Goal: Check status

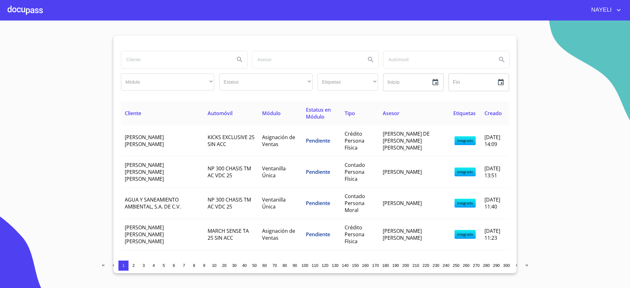
click at [194, 59] on input "search" at bounding box center [175, 59] width 108 height 17
type input "BACHOCO"
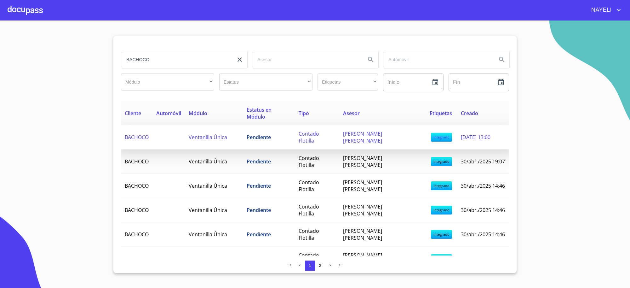
click at [271, 125] on td "Pendiente" at bounding box center [269, 137] width 52 height 24
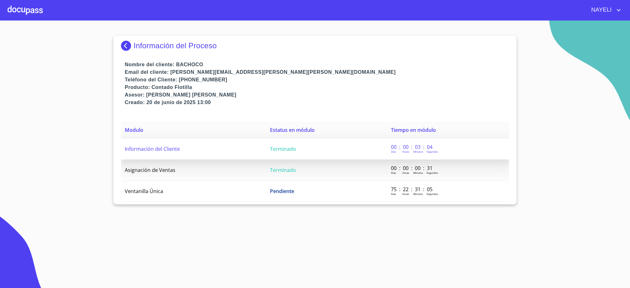
click at [298, 146] on td "Terminado" at bounding box center [326, 148] width 121 height 21
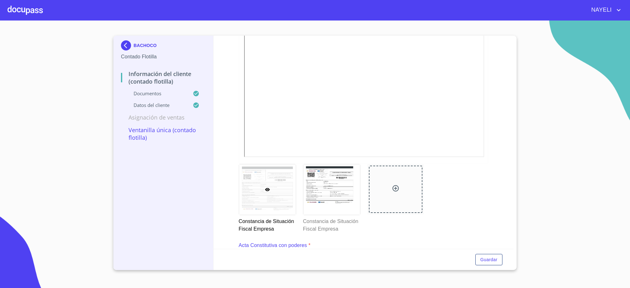
scroll to position [683, 0]
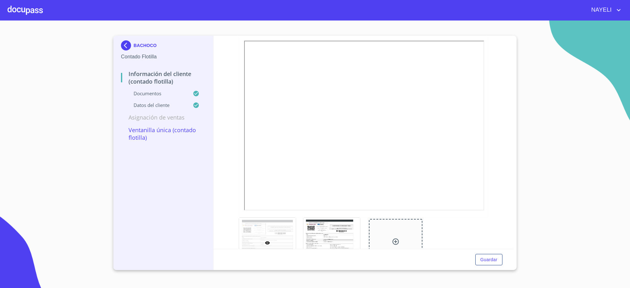
click at [134, 43] on div "BACHOCO" at bounding box center [163, 46] width 85 height 13
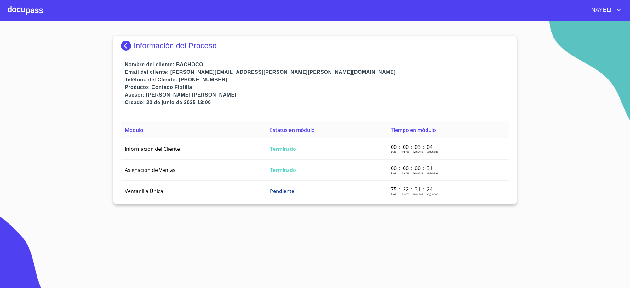
click at [133, 43] on img at bounding box center [127, 46] width 13 height 10
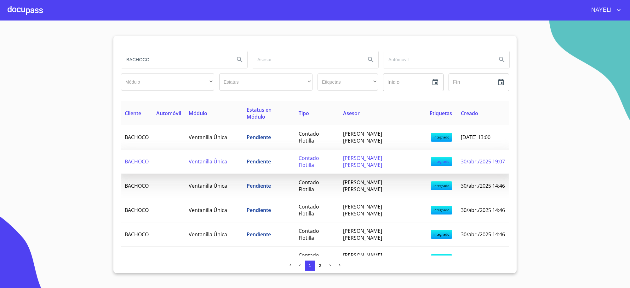
click at [339, 149] on td "Contado Flotilla" at bounding box center [317, 161] width 44 height 24
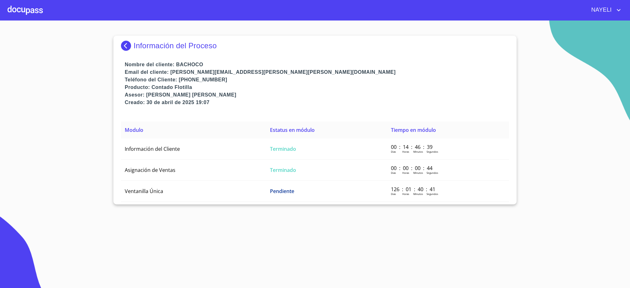
click at [339, 141] on td "Terminado" at bounding box center [326, 148] width 121 height 21
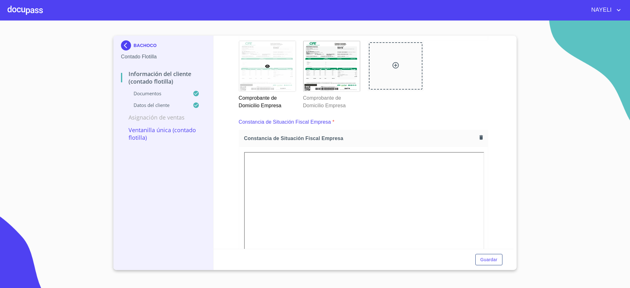
scroll to position [656, 0]
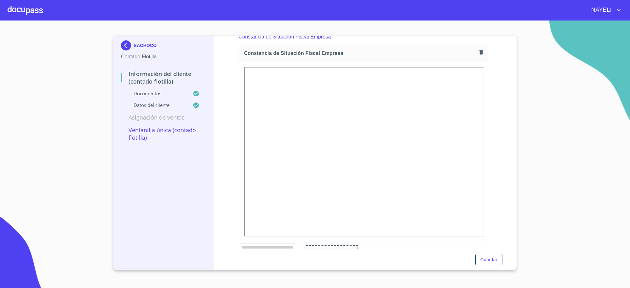
click at [128, 40] on img at bounding box center [127, 45] width 13 height 10
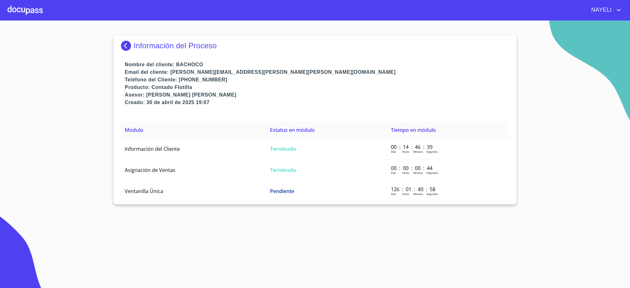
click at [124, 48] on img at bounding box center [127, 46] width 13 height 10
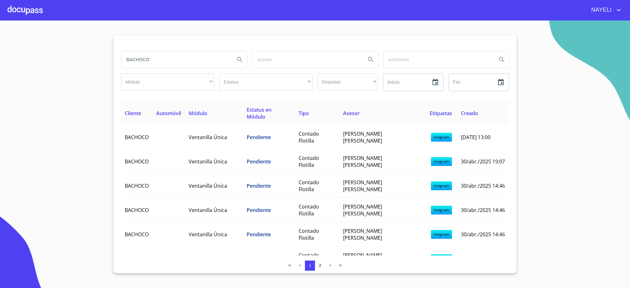
click at [265, 204] on td "Pendiente" at bounding box center [269, 210] width 52 height 24
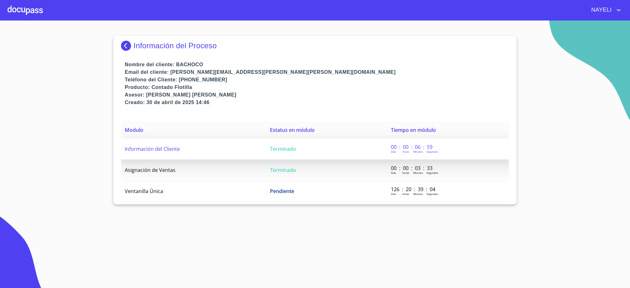
click at [266, 152] on td "Terminado" at bounding box center [326, 148] width 121 height 21
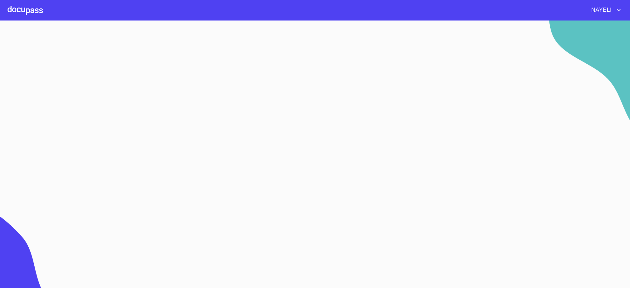
click at [266, 152] on section at bounding box center [315, 153] width 630 height 267
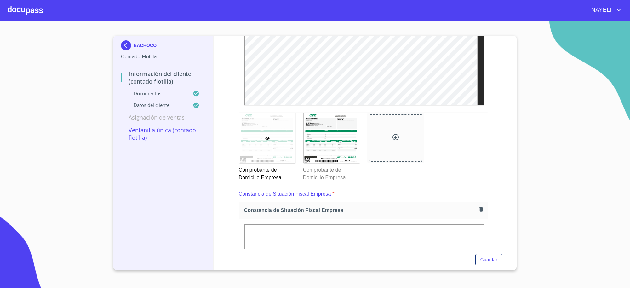
scroll to position [630, 0]
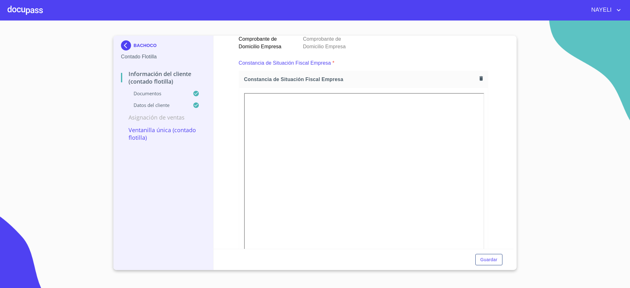
click at [432, 255] on div "Guardar" at bounding box center [364, 259] width 300 height 21
click at [434, 251] on div "Guardar" at bounding box center [364, 259] width 300 height 21
click at [545, 175] on section "BACHOCO Contado Flotilla Información del Cliente (Contado Flotilla) Documentos …" at bounding box center [315, 153] width 630 height 267
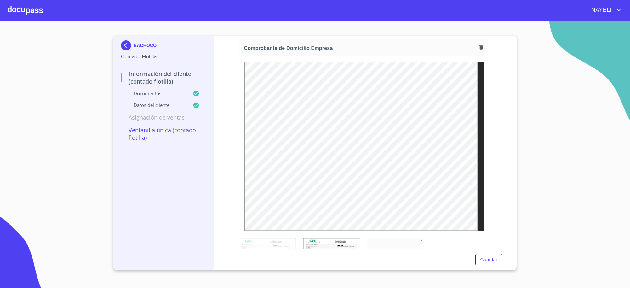
scroll to position [367, 0]
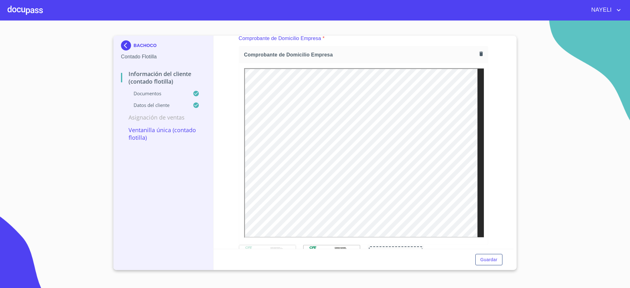
click at [147, 48] on p "BACHOCO" at bounding box center [145, 45] width 23 height 5
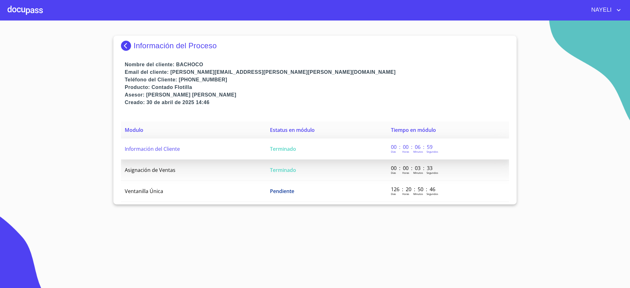
click at [319, 139] on td "Terminado" at bounding box center [326, 148] width 121 height 21
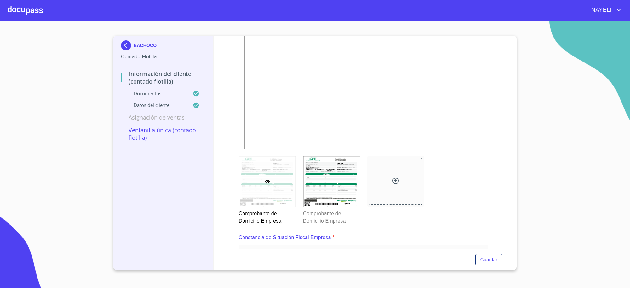
scroll to position [446, 0]
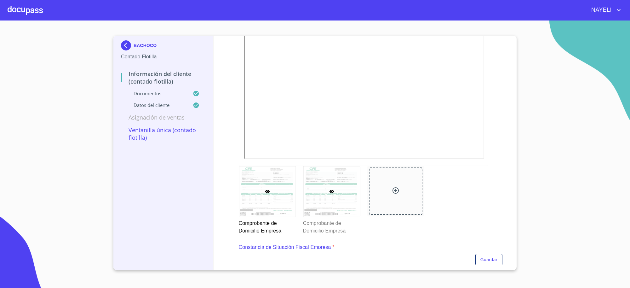
click at [339, 202] on div at bounding box center [332, 191] width 57 height 50
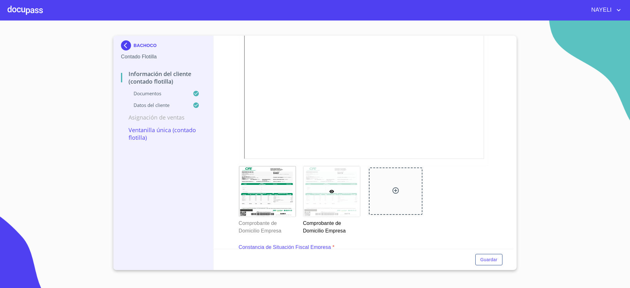
scroll to position [5, 0]
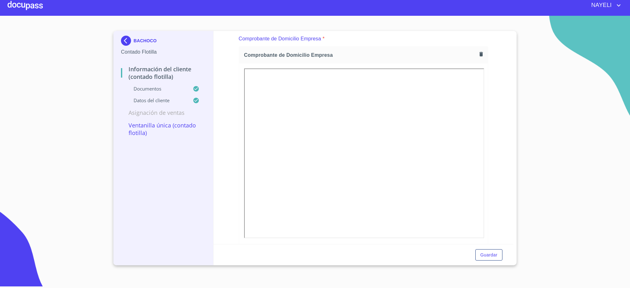
click at [465, 242] on div at bounding box center [363, 153] width 249 height 181
click at [459, 238] on div at bounding box center [363, 153] width 249 height 181
click at [140, 38] on div "BACHOCO" at bounding box center [163, 42] width 85 height 13
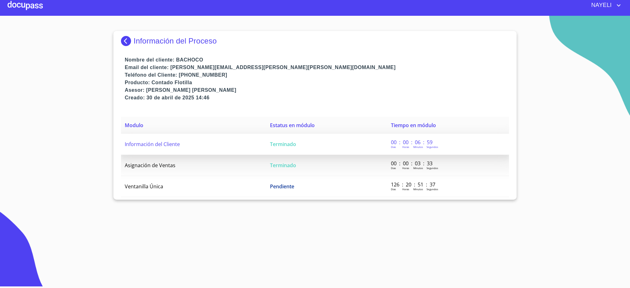
click at [287, 146] on span "Terminado" at bounding box center [283, 144] width 26 height 7
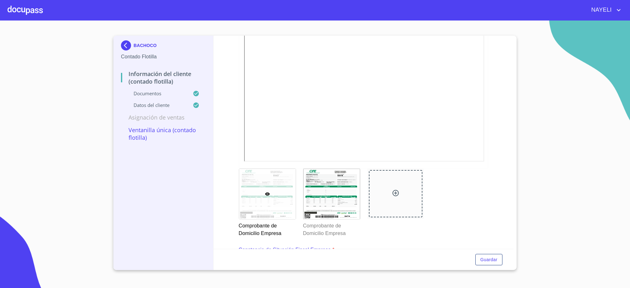
scroll to position [446, 0]
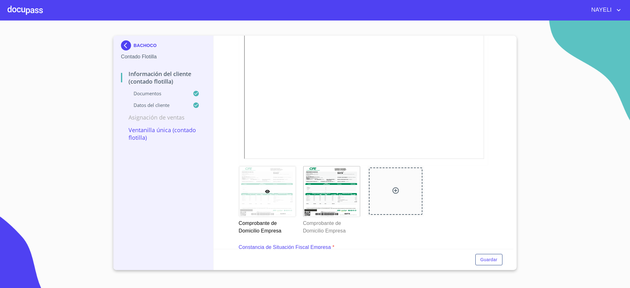
click at [124, 47] on img at bounding box center [127, 45] width 13 height 10
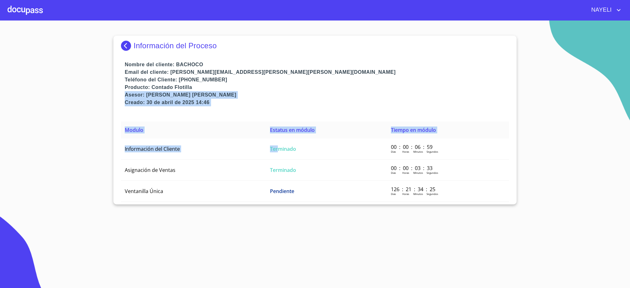
drag, startPoint x: 278, startPoint y: 152, endPoint x: 252, endPoint y: 86, distance: 70.3
click at [252, 86] on div "Información del Proceso Nombre del cliente: BACHOCO Email del cliente: [PERSON_…" at bounding box center [314, 120] width 403 height 169
click at [123, 43] on img at bounding box center [127, 46] width 13 height 10
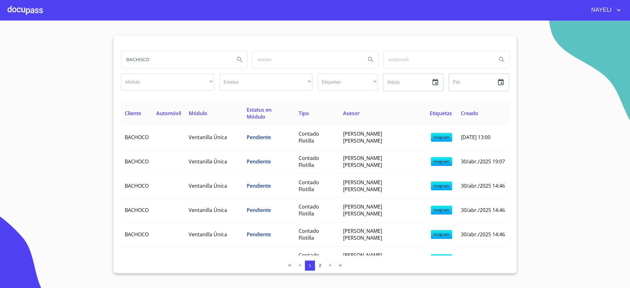
click at [178, 57] on input "BACHOCO" at bounding box center [175, 59] width 108 height 17
drag, startPoint x: 225, startPoint y: 2, endPoint x: 155, endPoint y: 56, distance: 87.6
click at [155, 56] on input "maria" at bounding box center [175, 59] width 108 height 17
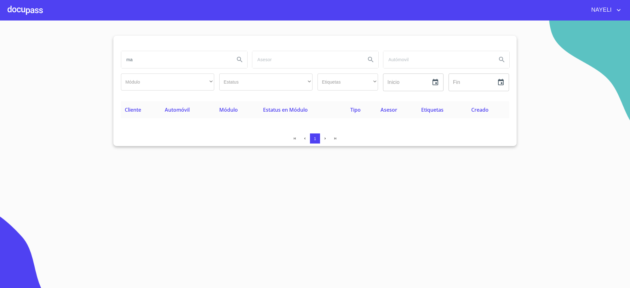
type input "m"
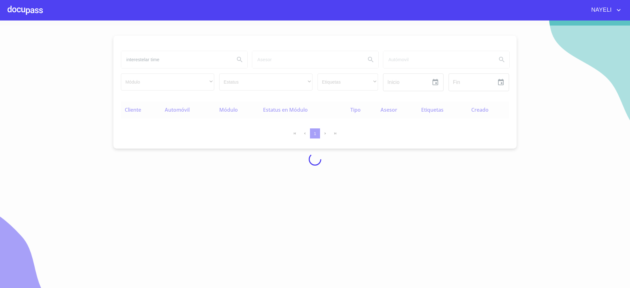
type input "interestelar time"
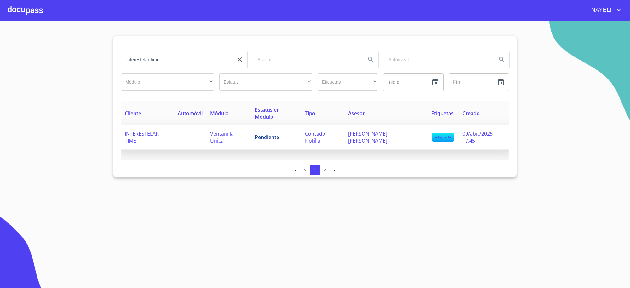
click at [260, 125] on td "Pendiente" at bounding box center [276, 137] width 50 height 24
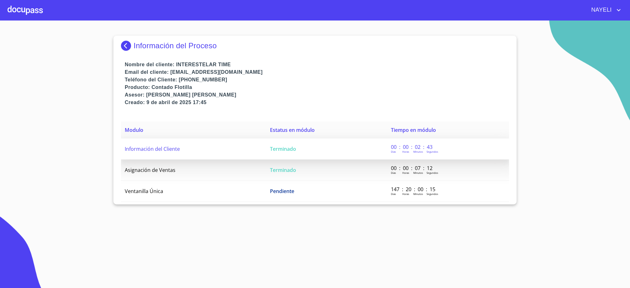
click at [276, 141] on td "Terminado" at bounding box center [326, 148] width 121 height 21
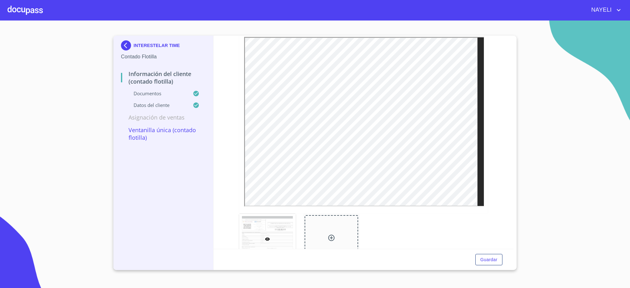
scroll to position [1549, 0]
click at [132, 45] on img at bounding box center [127, 45] width 13 height 10
